Goal: Task Accomplishment & Management: Complete application form

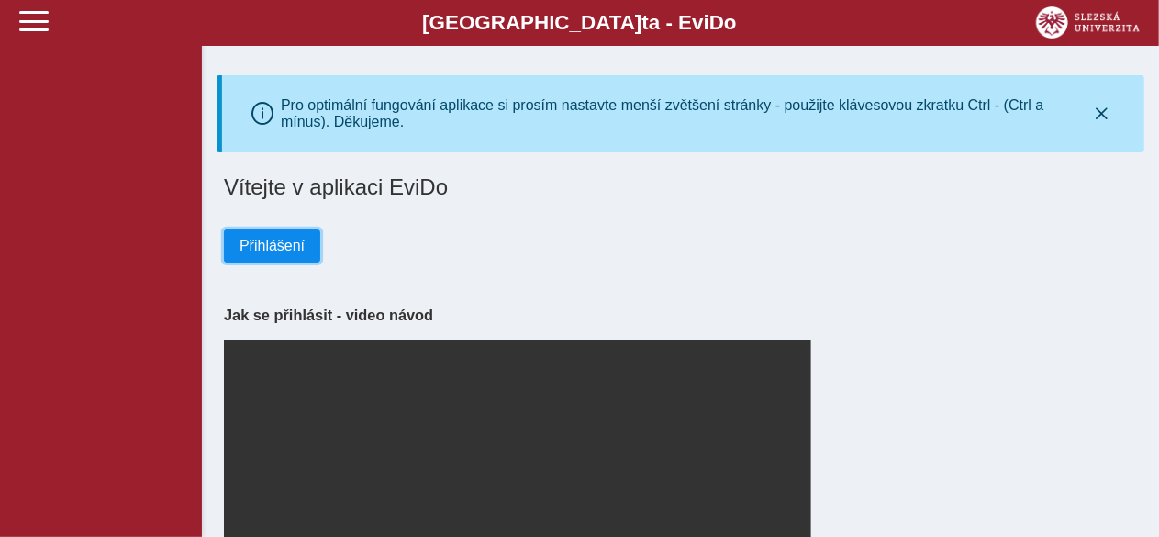
click at [248, 254] on span "Přihlášení" at bounding box center [271, 246] width 65 height 17
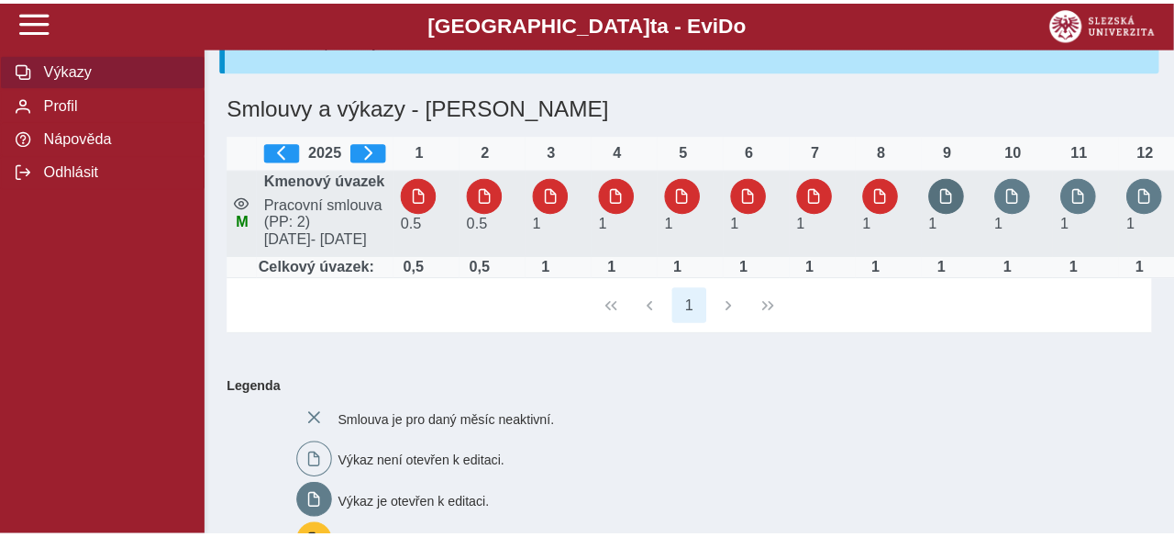
scroll to position [140, 0]
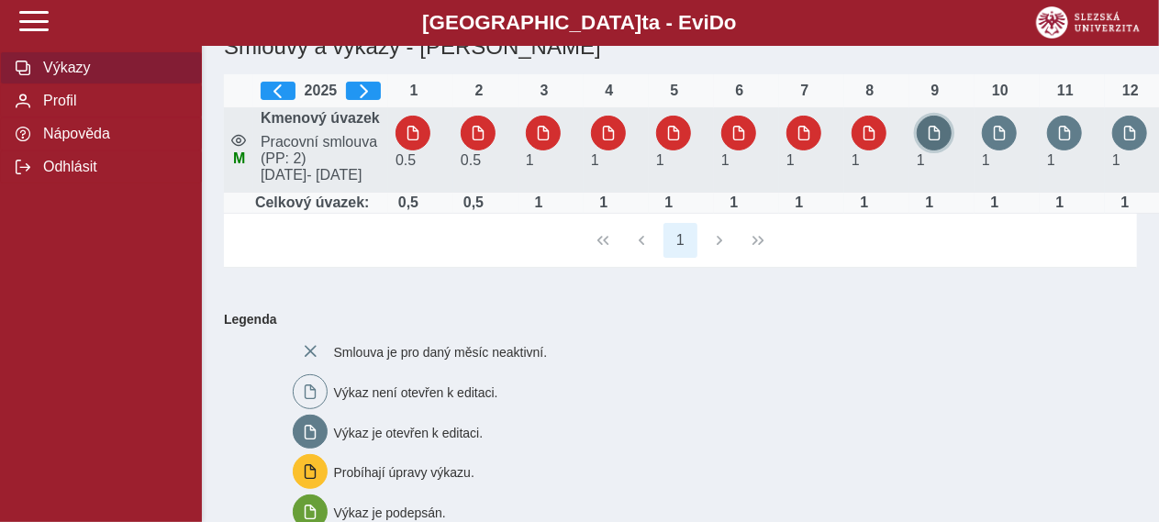
click at [939, 140] on span "button" at bounding box center [934, 133] width 15 height 15
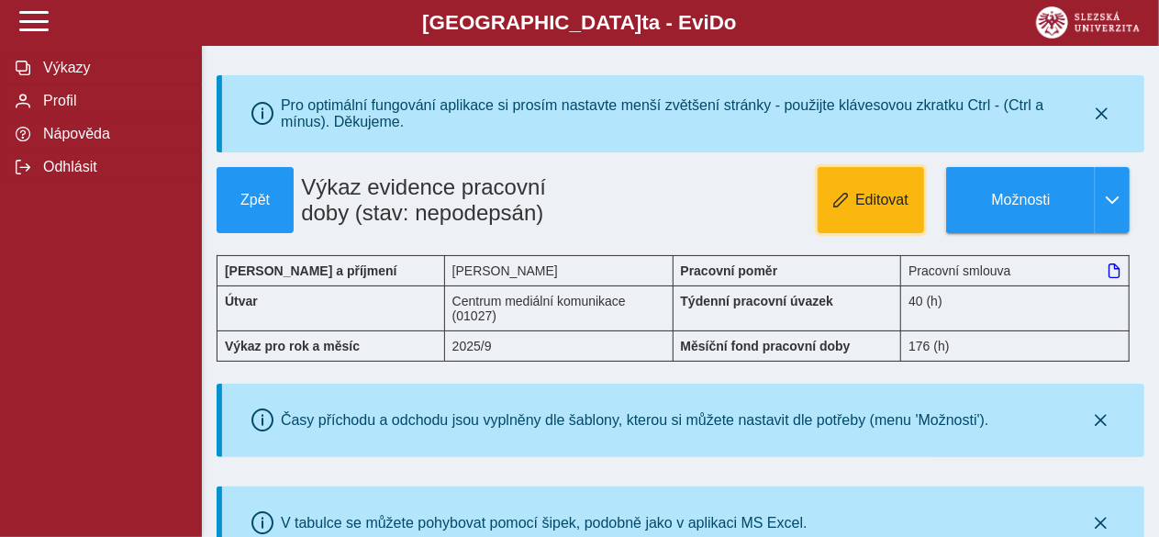
click at [873, 223] on button "Editovat" at bounding box center [870, 200] width 106 height 66
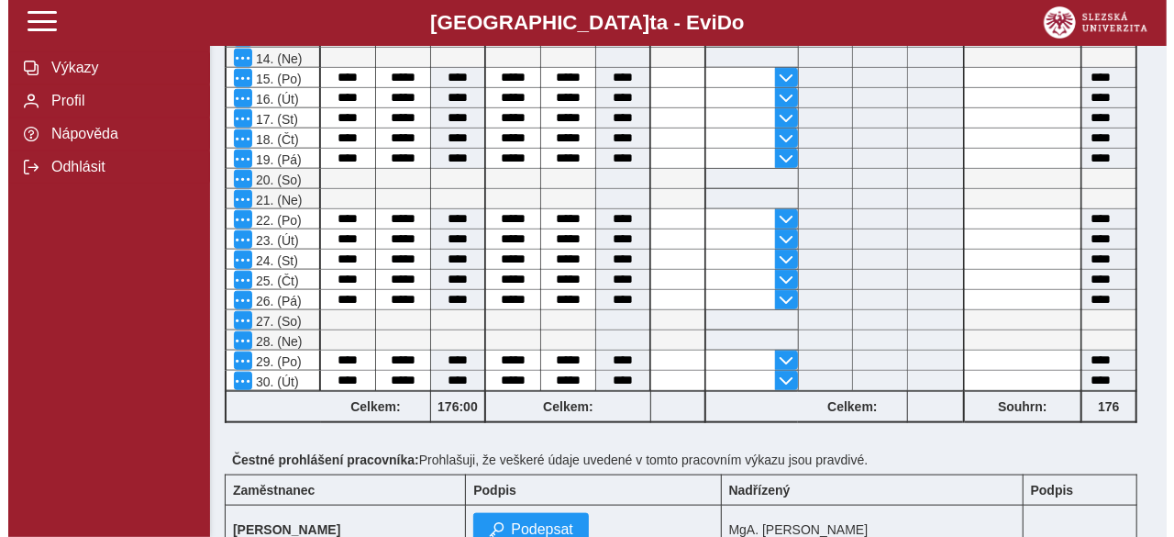
scroll to position [1002, 0]
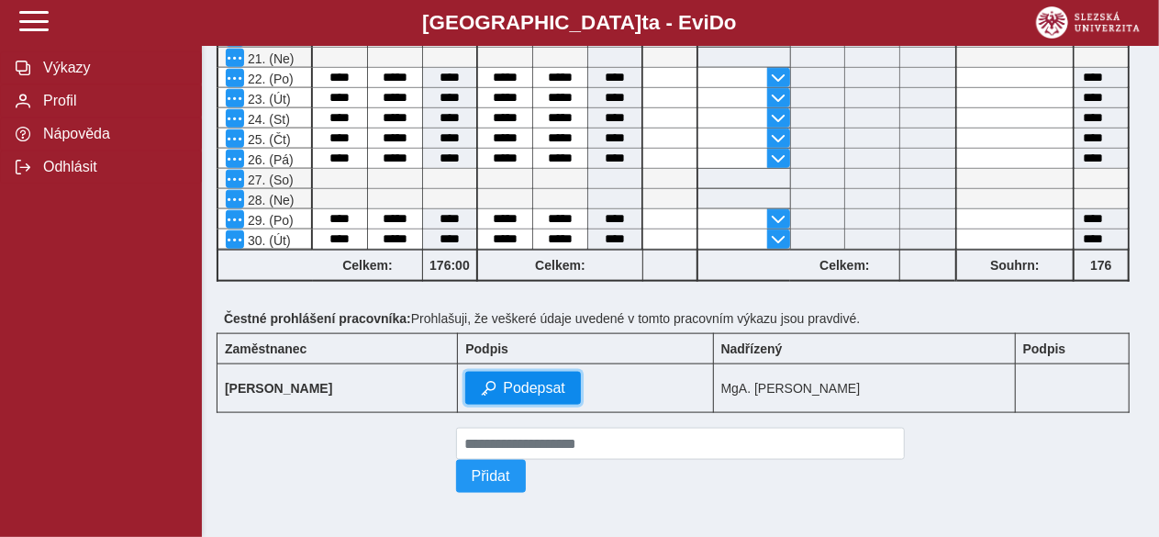
click at [516, 390] on span "Podepsat" at bounding box center [534, 388] width 62 height 17
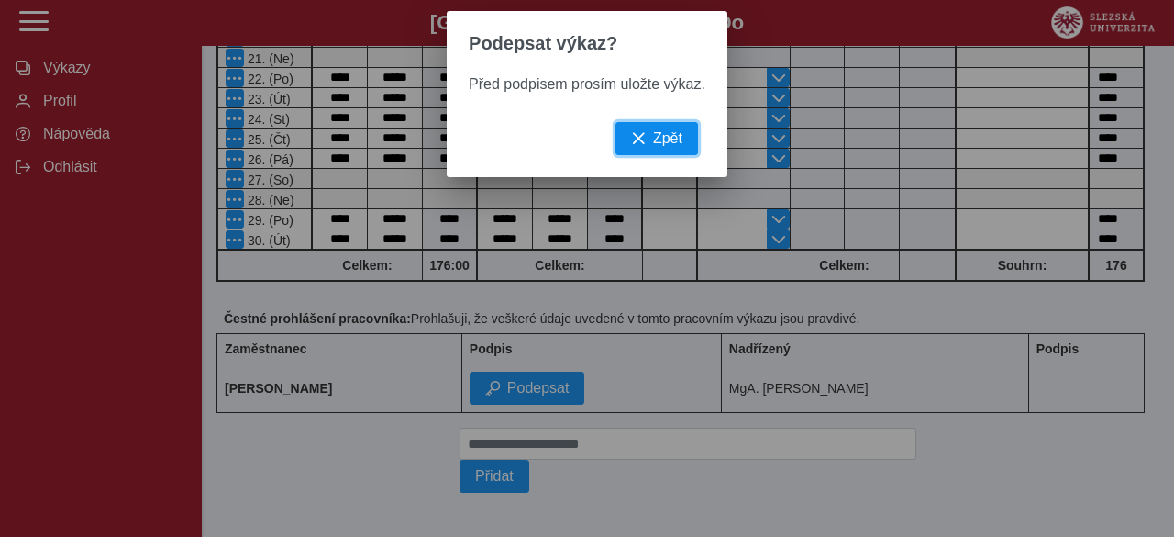
click at [657, 147] on span "Zpět" at bounding box center [667, 138] width 29 height 17
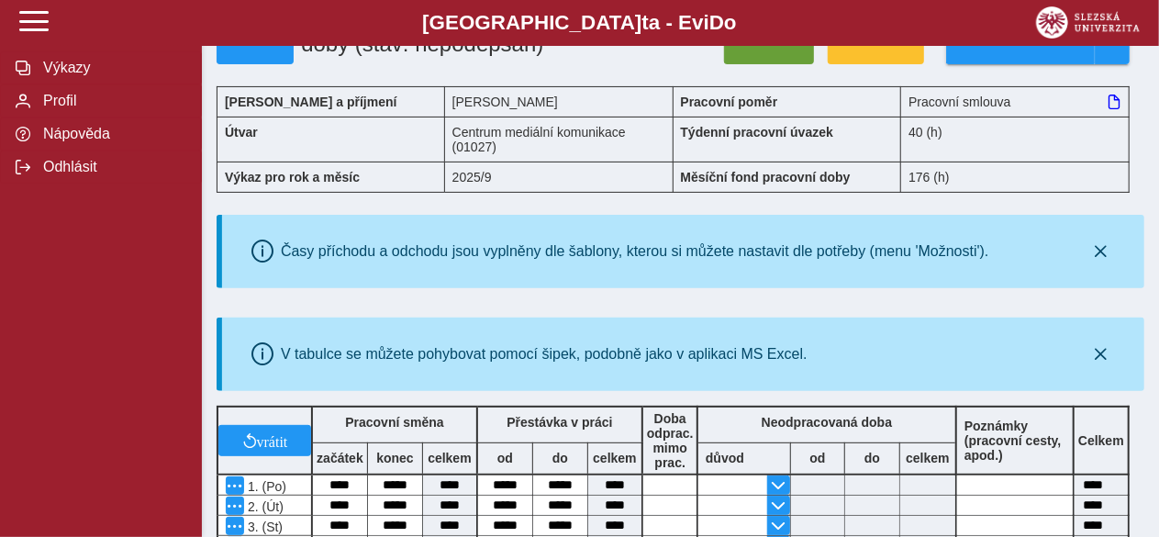
scroll to position [149, 0]
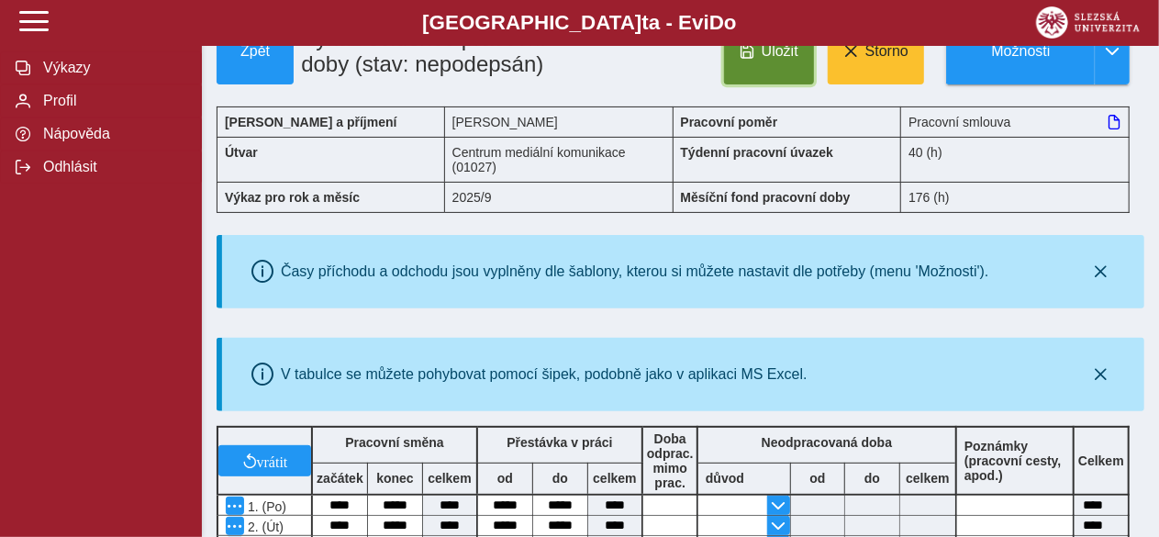
click at [771, 82] on button "Uložit" at bounding box center [769, 51] width 90 height 66
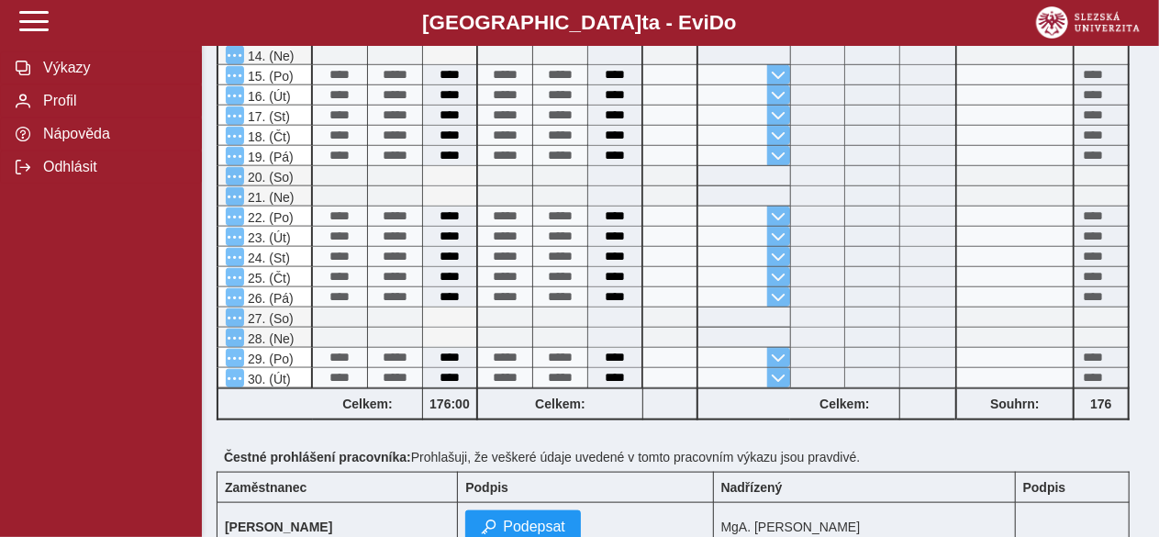
scroll to position [1002, 0]
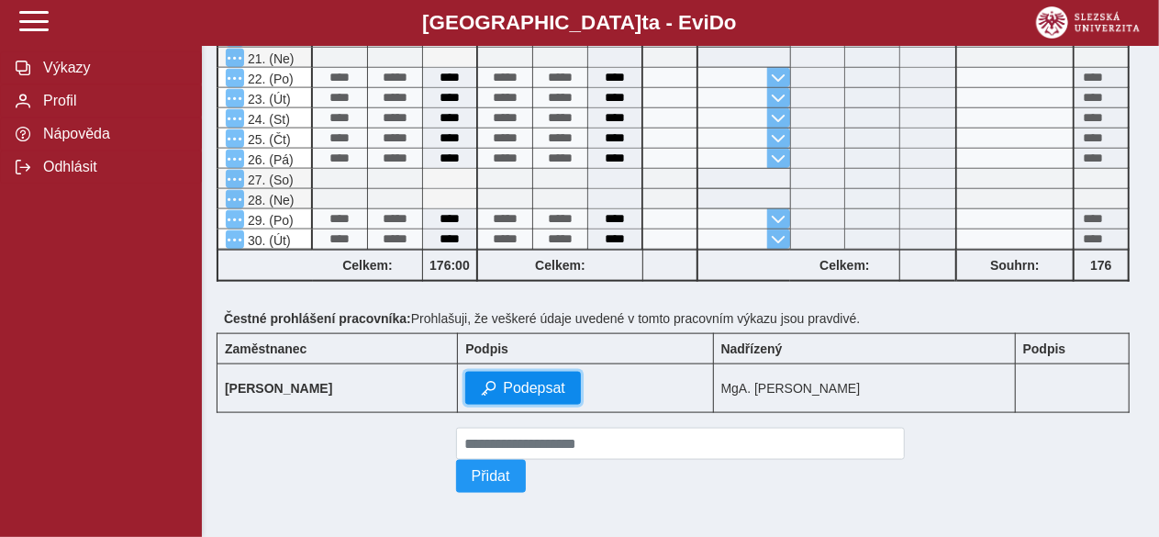
click at [525, 383] on span "Podepsat" at bounding box center [534, 388] width 62 height 17
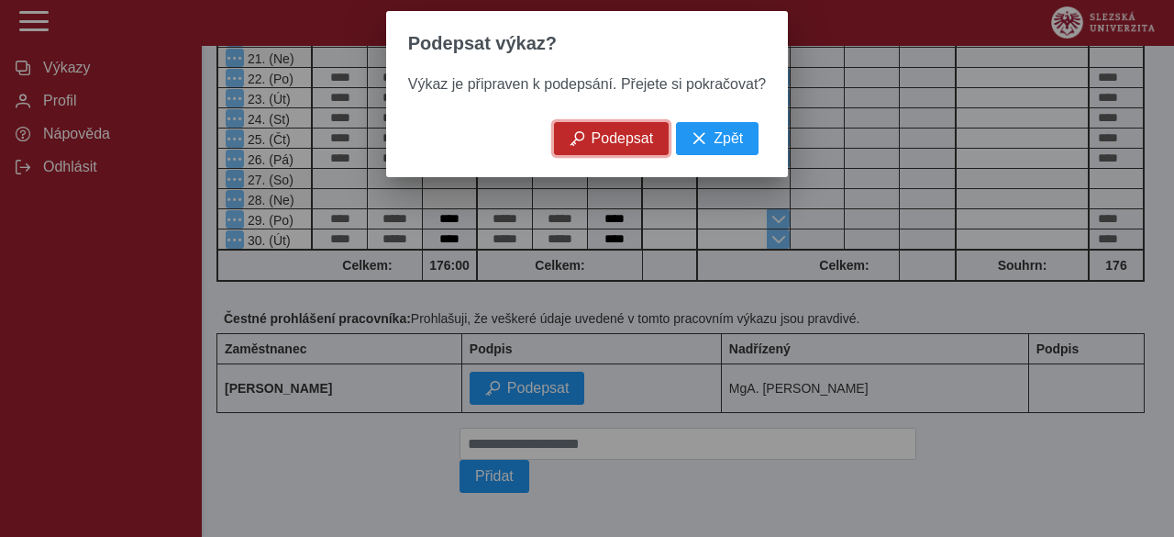
click at [606, 147] on span "Podepsat" at bounding box center [623, 138] width 62 height 17
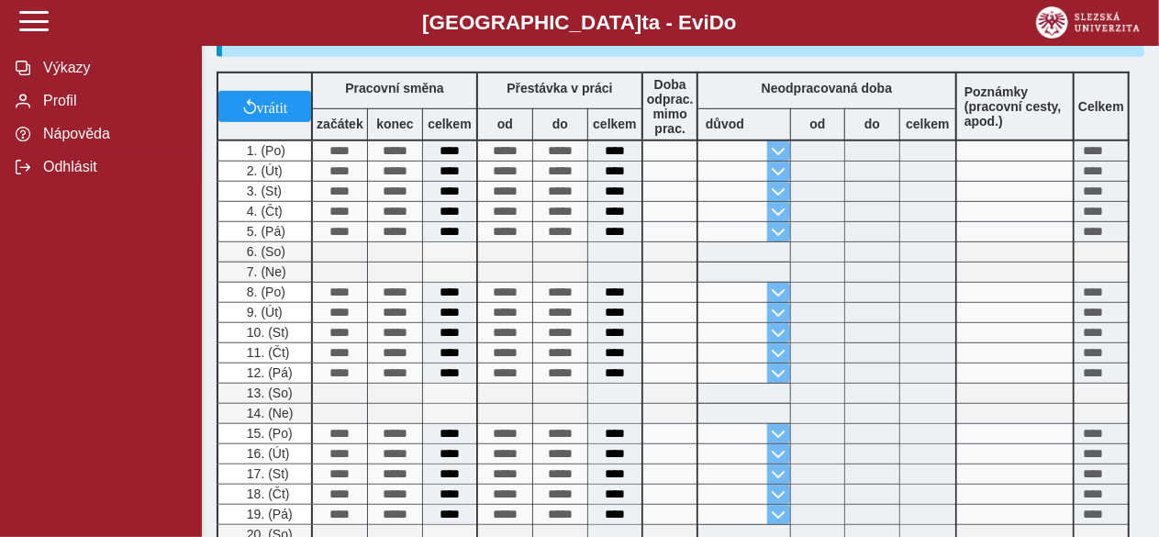
scroll to position [0, 0]
